Goal: Check status

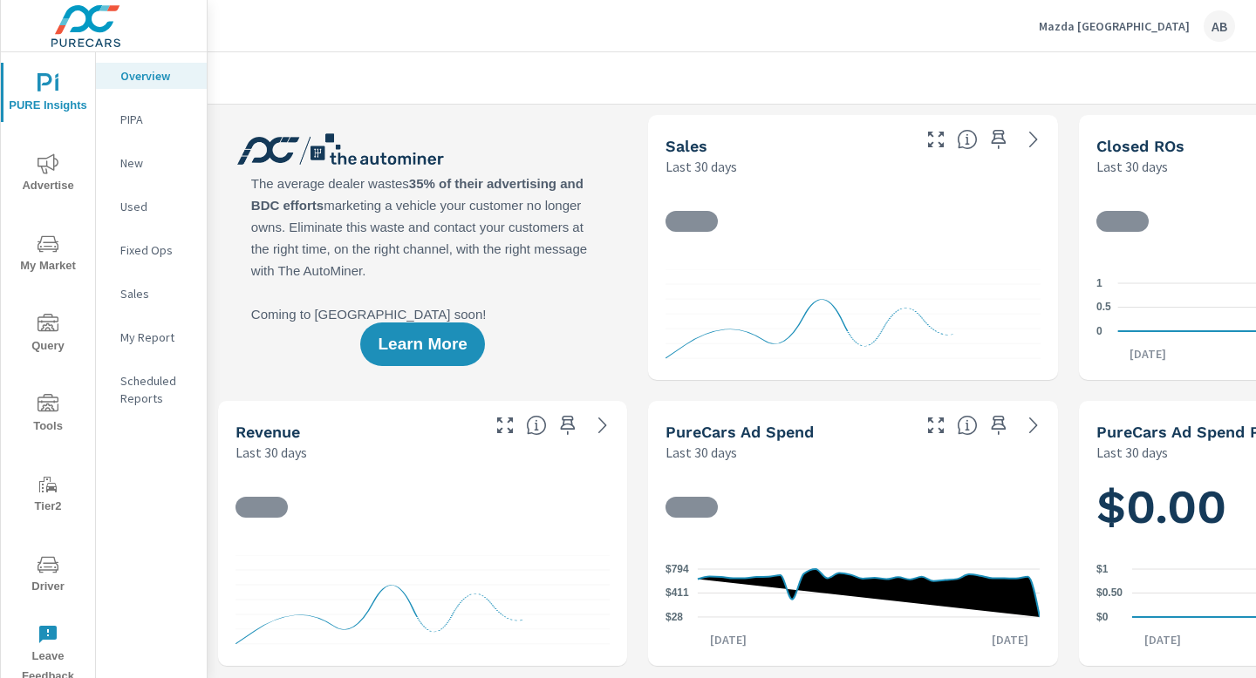
click at [44, 582] on span "Driver" at bounding box center [48, 576] width 84 height 43
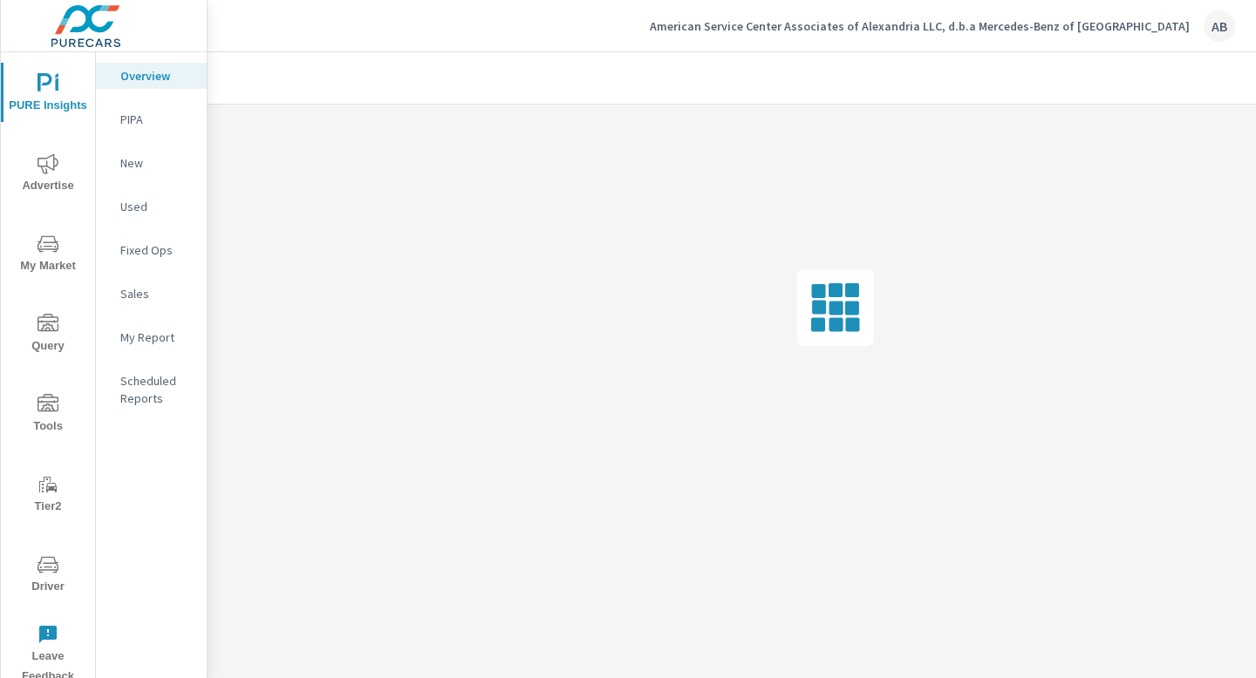
click at [44, 583] on span "Driver" at bounding box center [48, 576] width 84 height 43
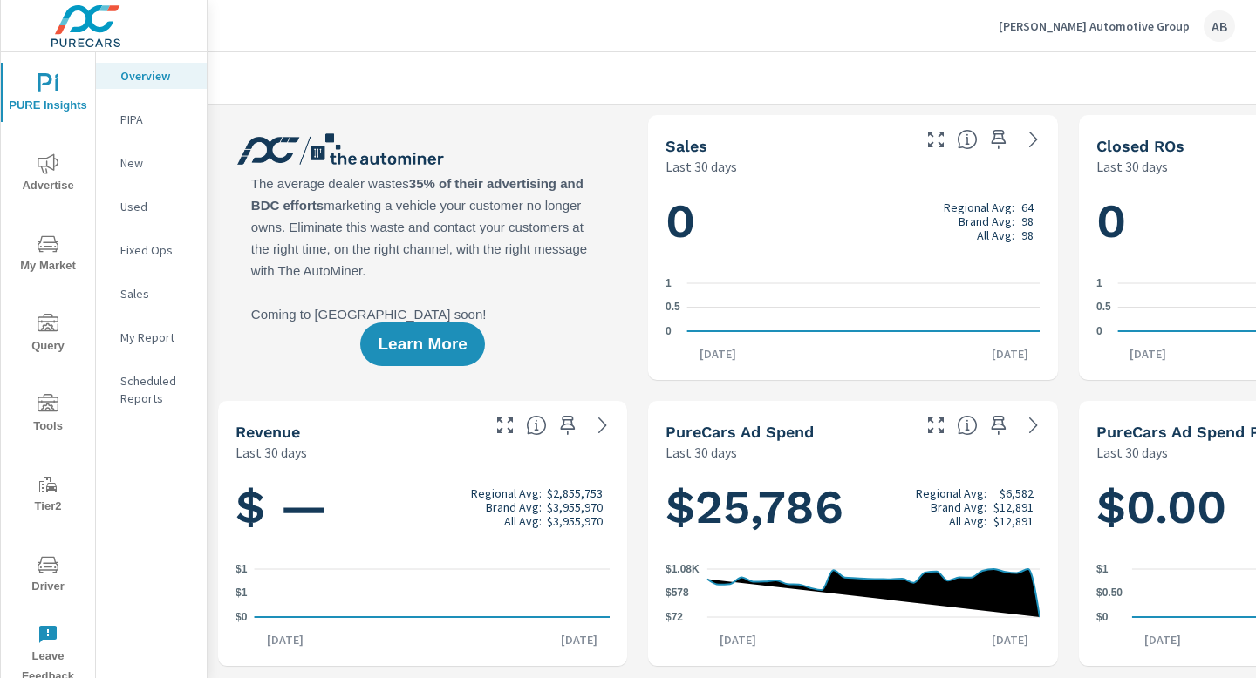
click at [54, 569] on icon "nav menu" at bounding box center [47, 564] width 21 height 17
